Goal: Information Seeking & Learning: Understand process/instructions

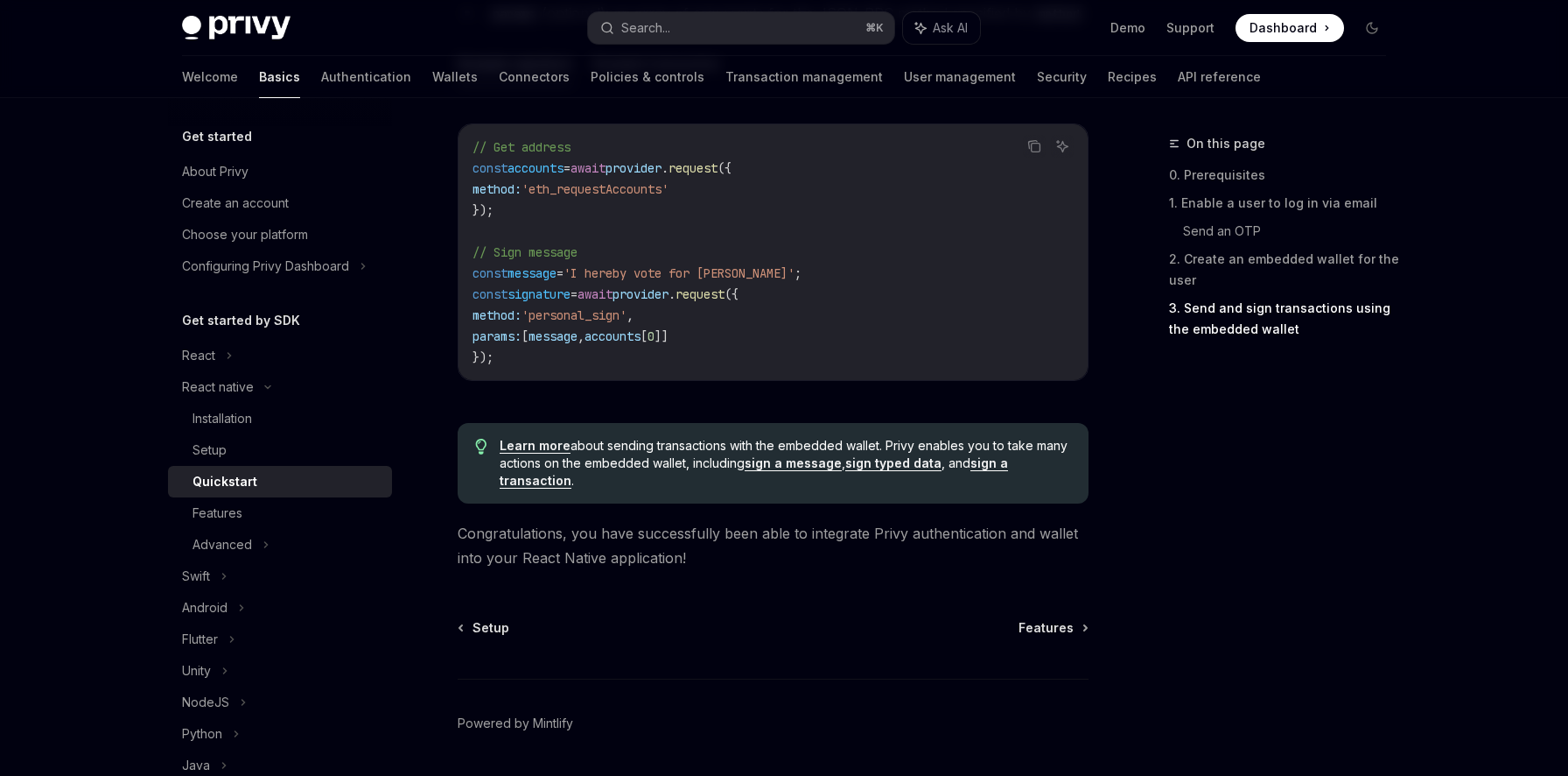
scroll to position [2645, 0]
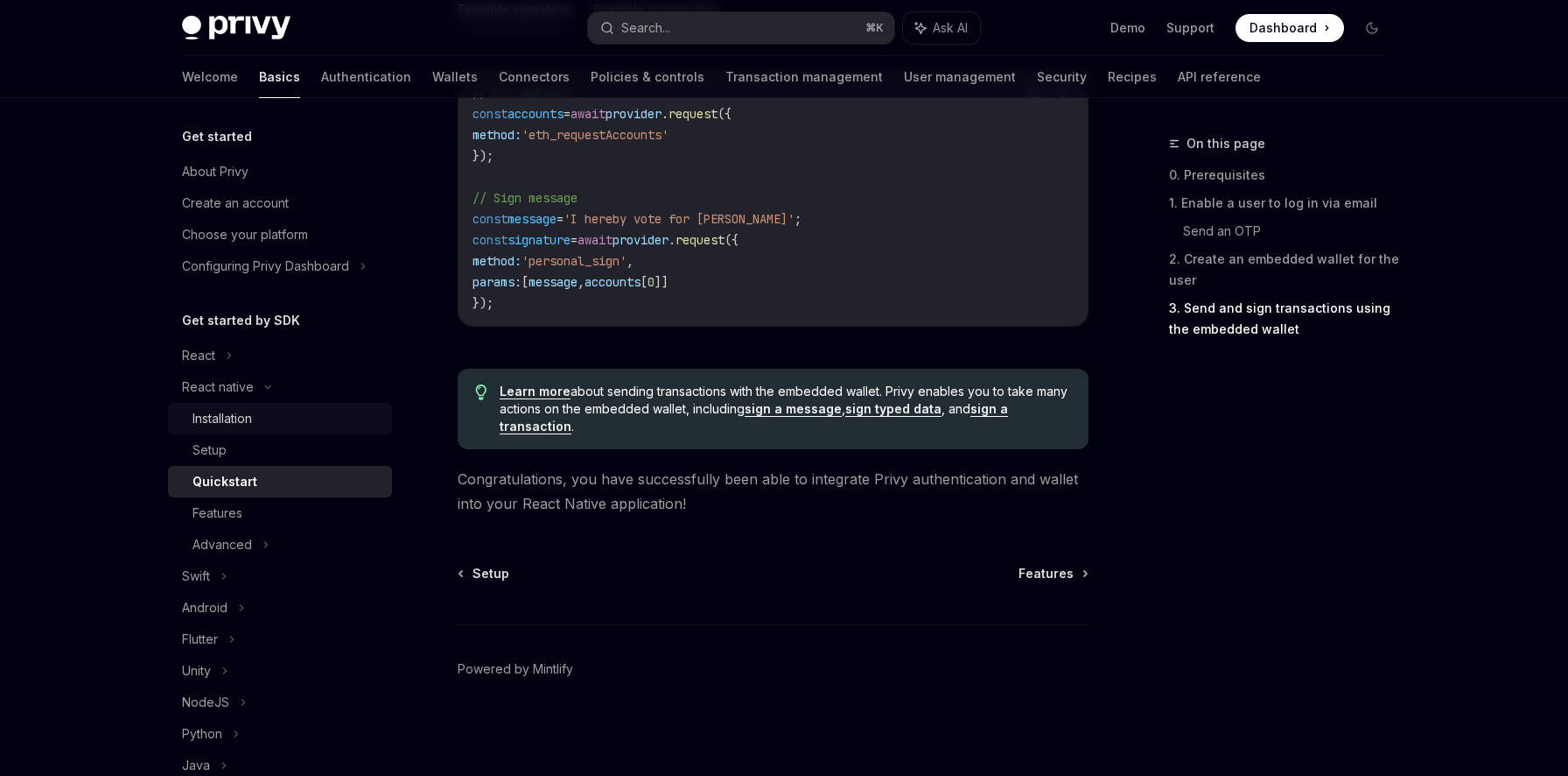
click at [256, 424] on div "Installation" at bounding box center [287, 418] width 189 height 21
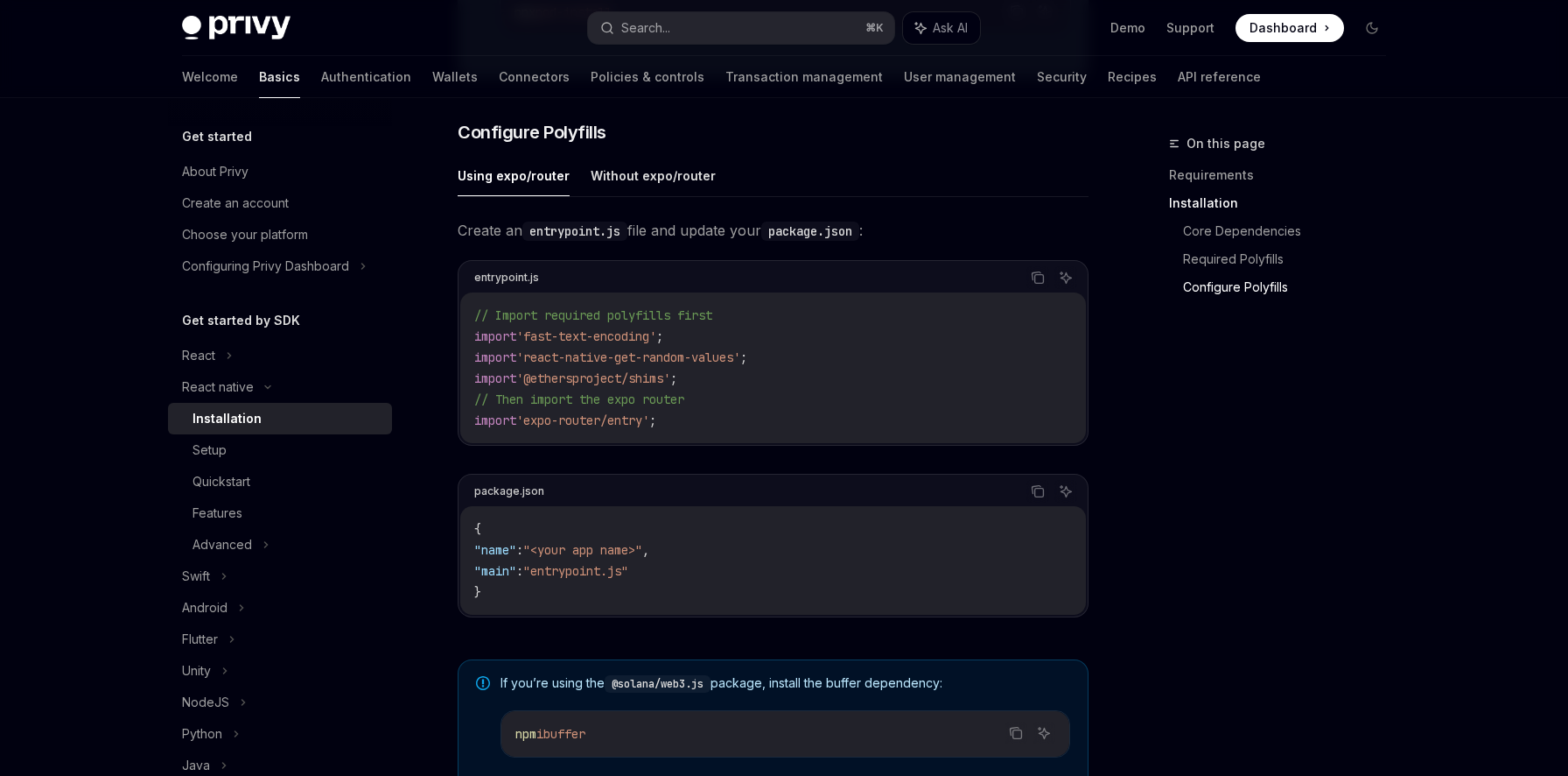
scroll to position [784, 0]
click at [631, 180] on button "Without expo/router" at bounding box center [653, 172] width 125 height 41
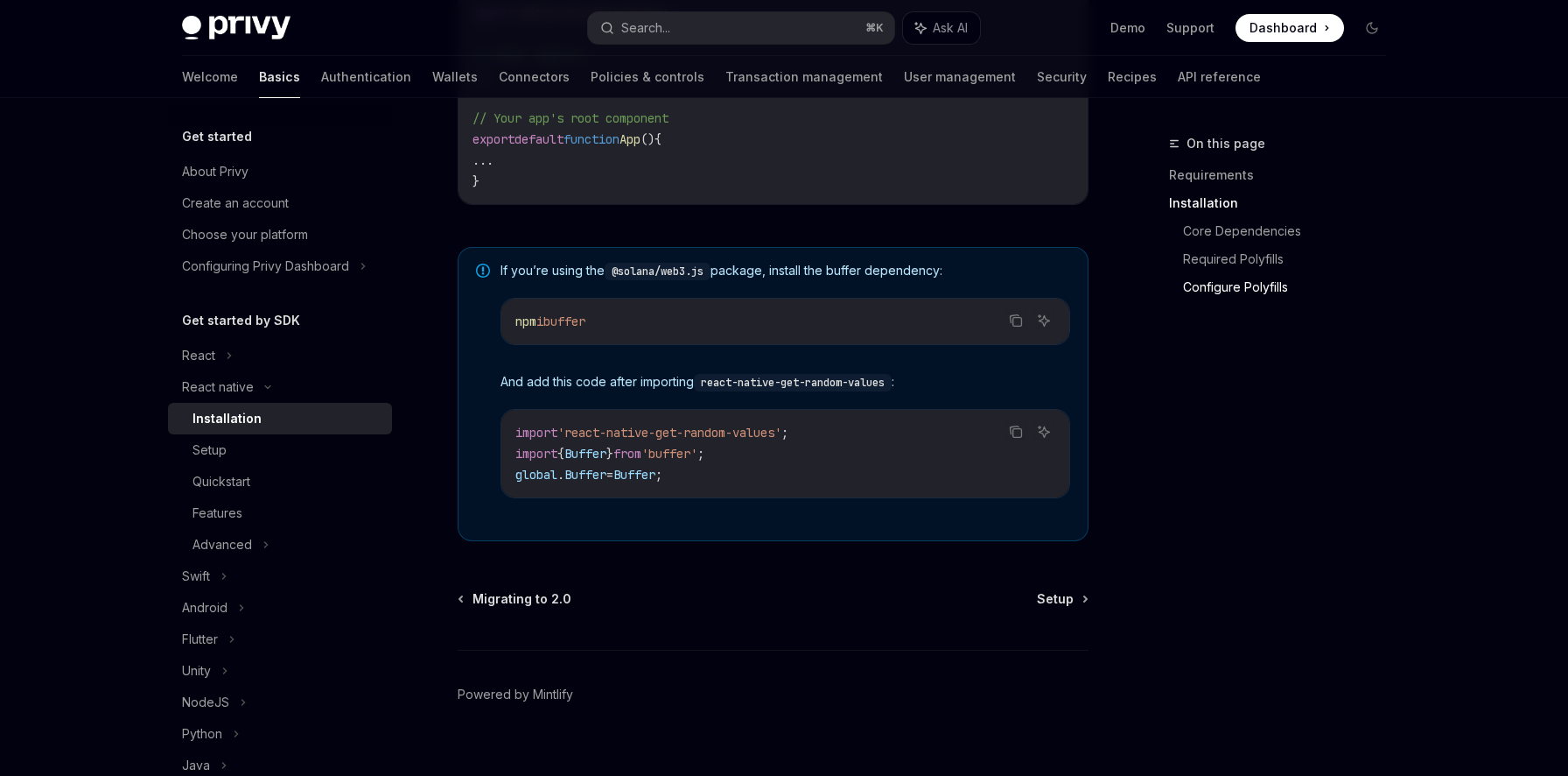
scroll to position [1147, 0]
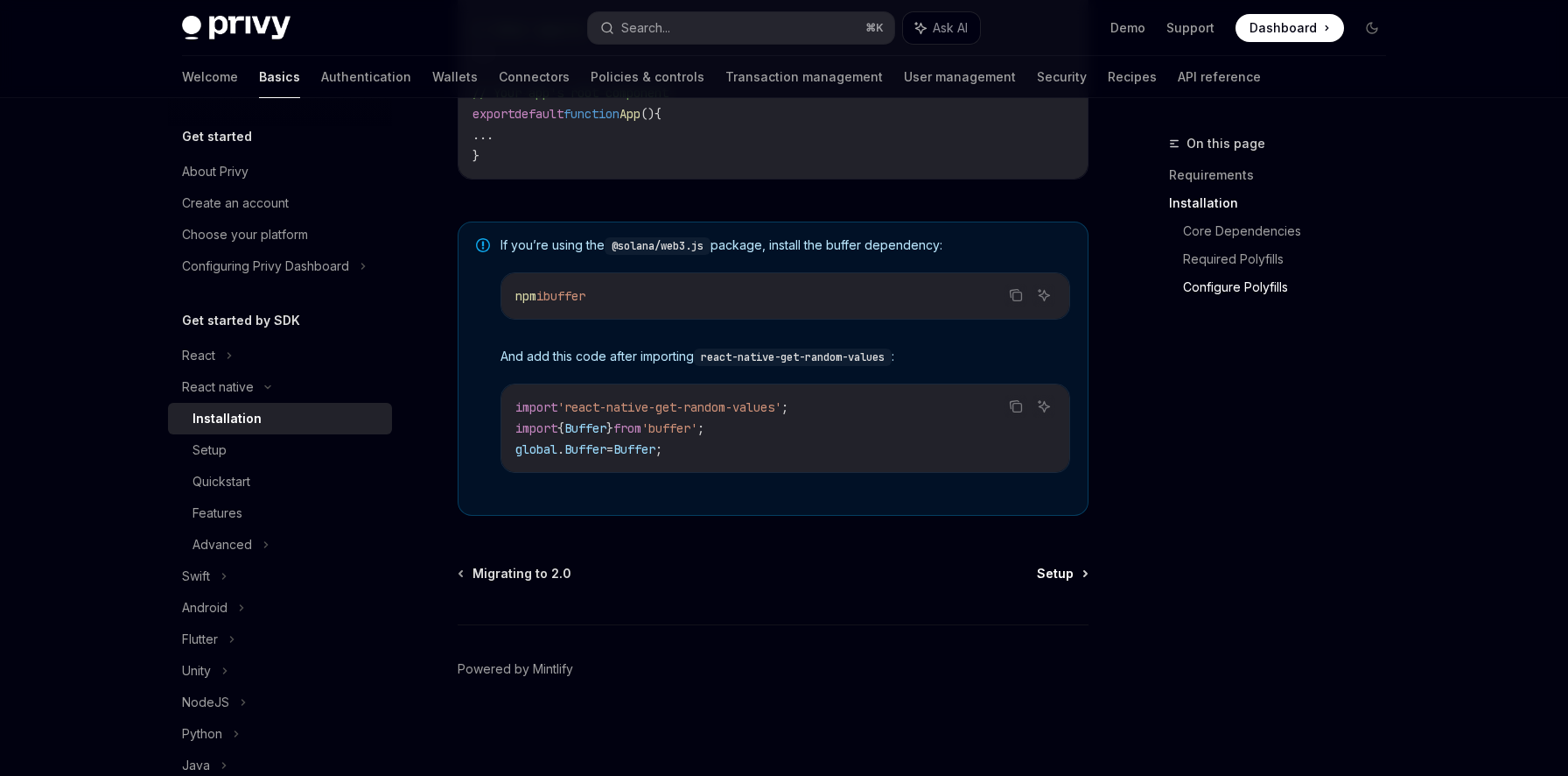
click at [1058, 576] on span "Setup" at bounding box center [1055, 573] width 37 height 17
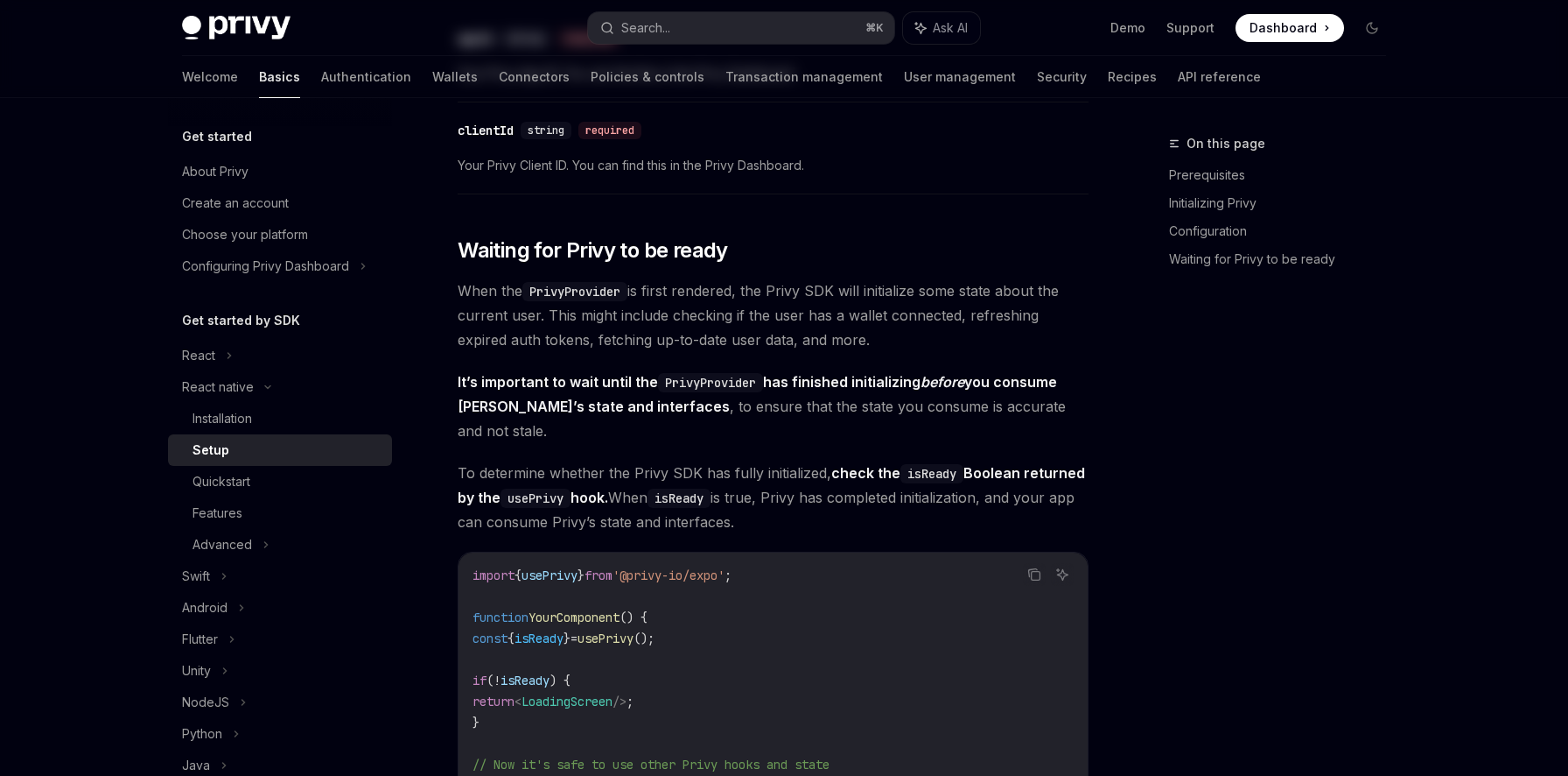
type textarea "*"
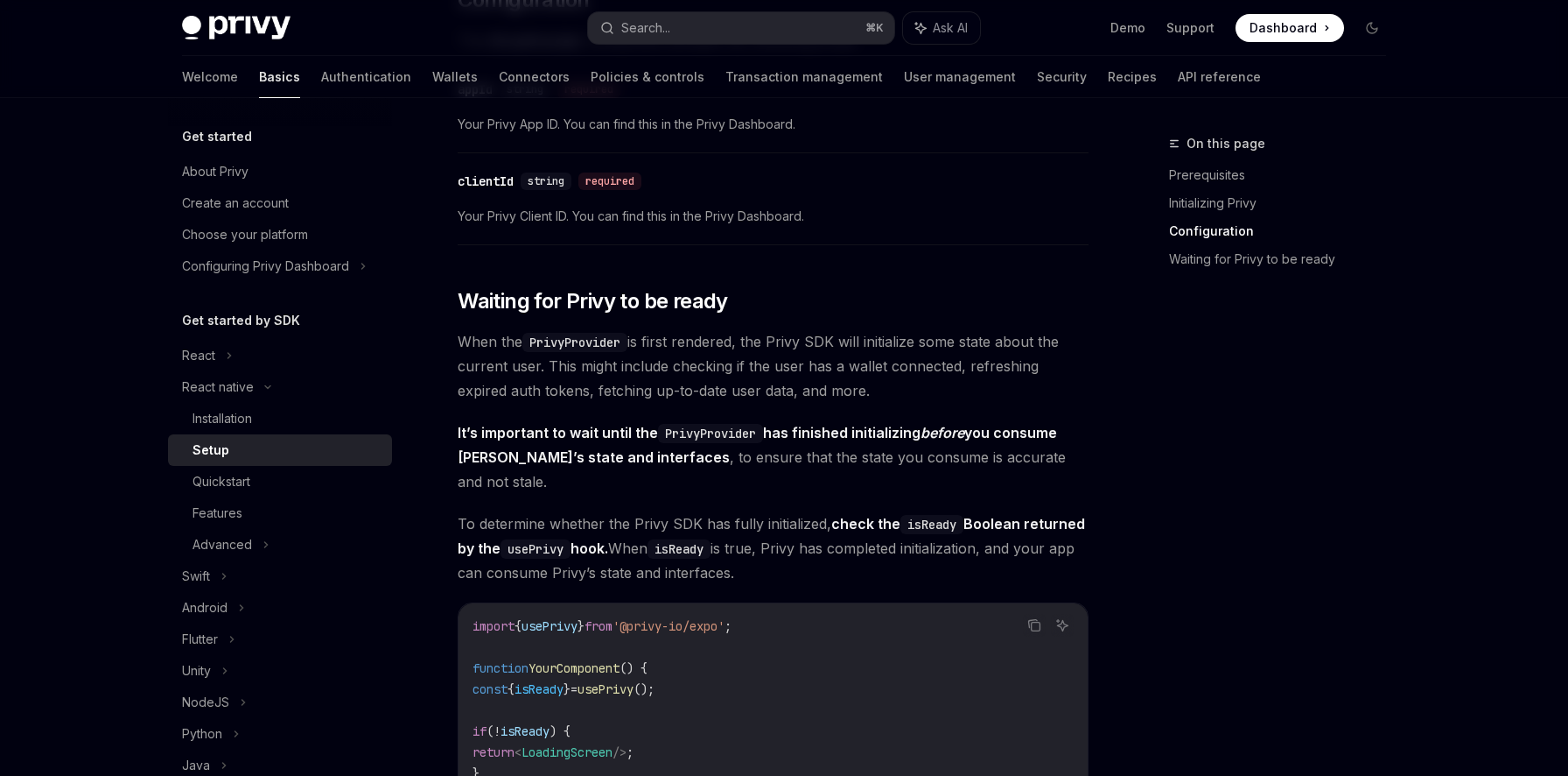
scroll to position [1103, 0]
